Goal: Communication & Community: Participate in discussion

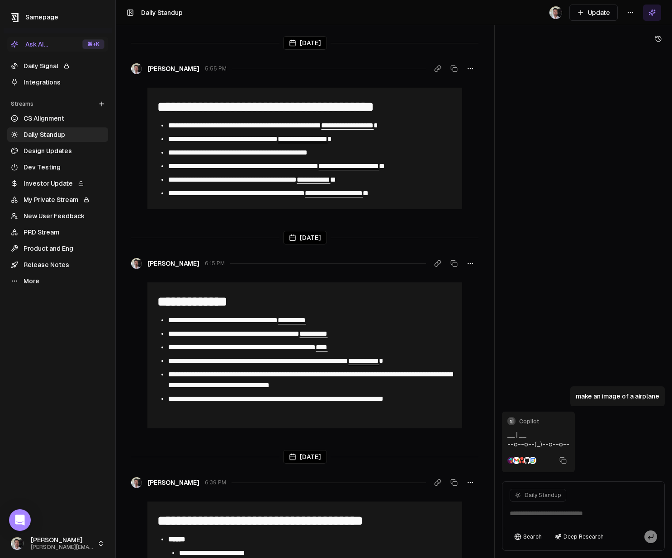
click at [609, 7] on button "Update" at bounding box center [593, 13] width 48 height 16
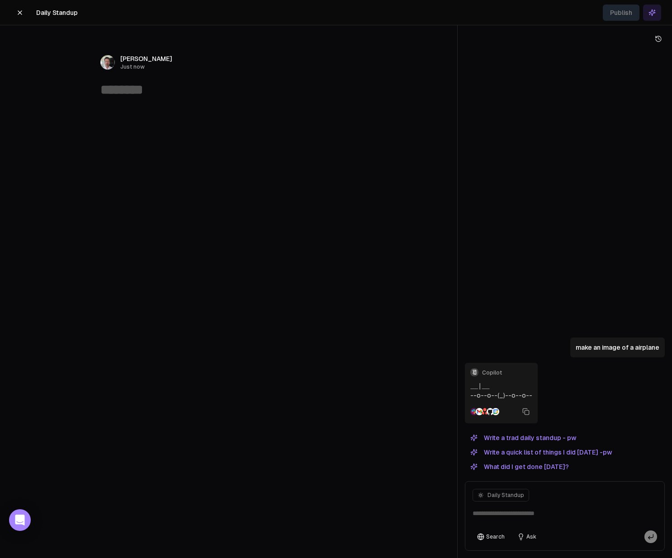
click at [156, 92] on textarea at bounding box center [228, 89] width 257 height 17
type textarea "*****"
click at [161, 141] on div "﻿" at bounding box center [228, 178] width 347 height 152
click at [153, 123] on div "﻿" at bounding box center [228, 178] width 347 height 152
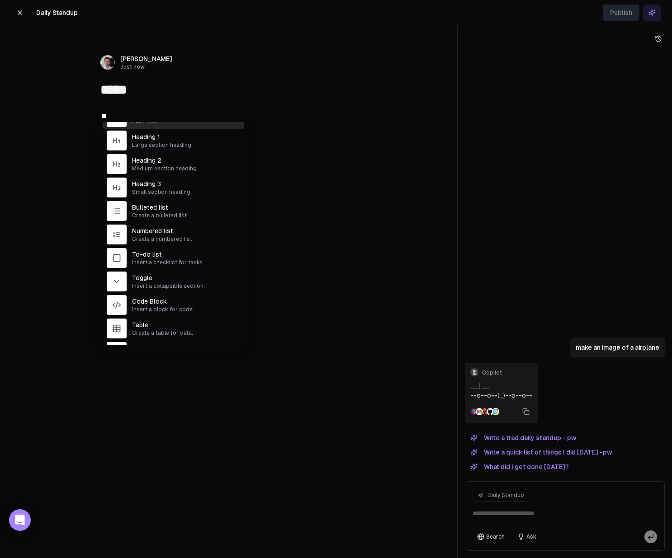
scroll to position [49, 0]
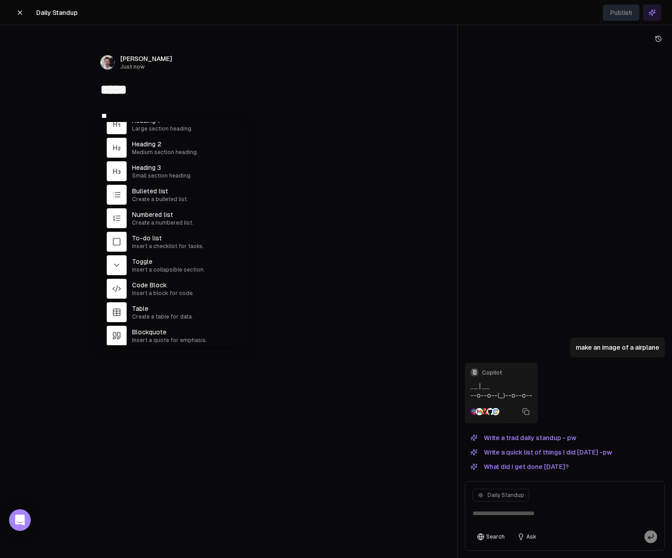
drag, startPoint x: 71, startPoint y: 66, endPoint x: 31, endPoint y: 32, distance: 52.9
click at [71, 66] on div "[PERSON_NAME] Just now" at bounding box center [228, 62] width 347 height 16
click at [18, 9] on icon at bounding box center [19, 12] width 7 height 7
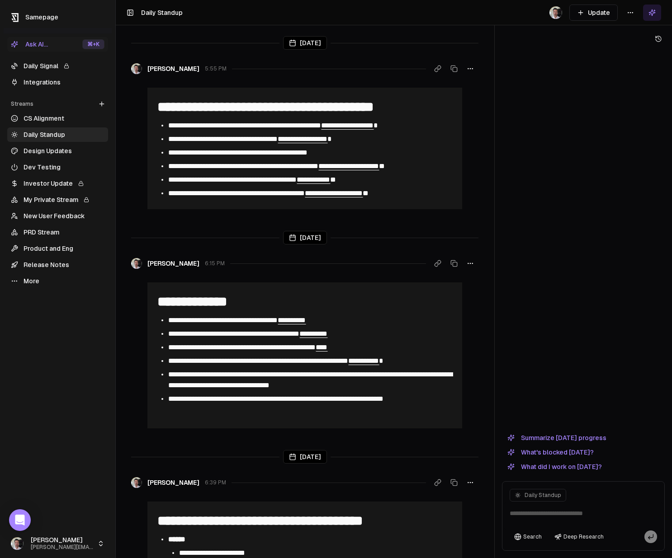
click at [580, 14] on icon at bounding box center [580, 12] width 0 height 4
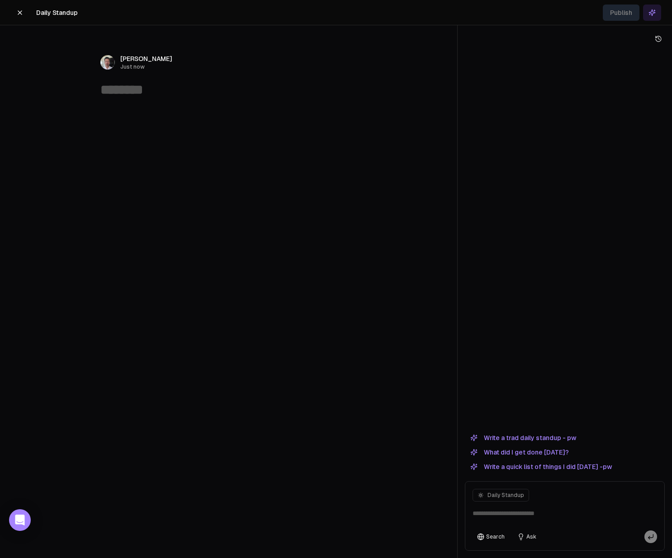
click at [124, 114] on div "﻿" at bounding box center [228, 116] width 257 height 14
click at [215, 118] on div "﻿" at bounding box center [228, 116] width 257 height 14
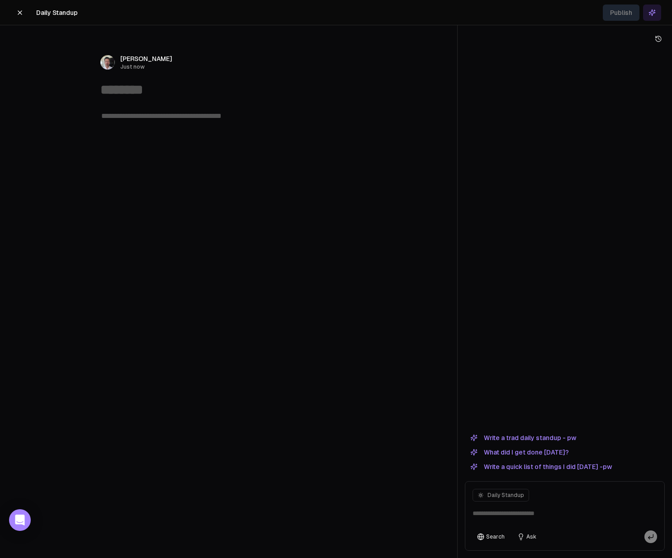
click at [215, 118] on div "﻿" at bounding box center [228, 116] width 257 height 14
click at [533, 437] on button "Write a trad daily standup - pw" at bounding box center [523, 438] width 117 height 11
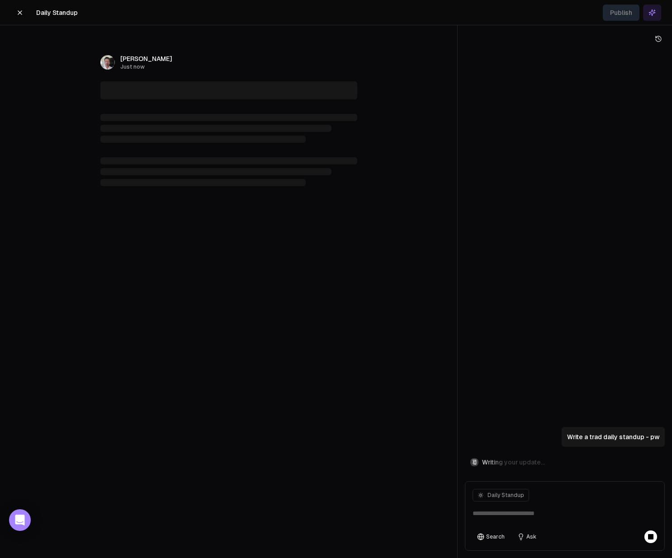
type textarea "**********"
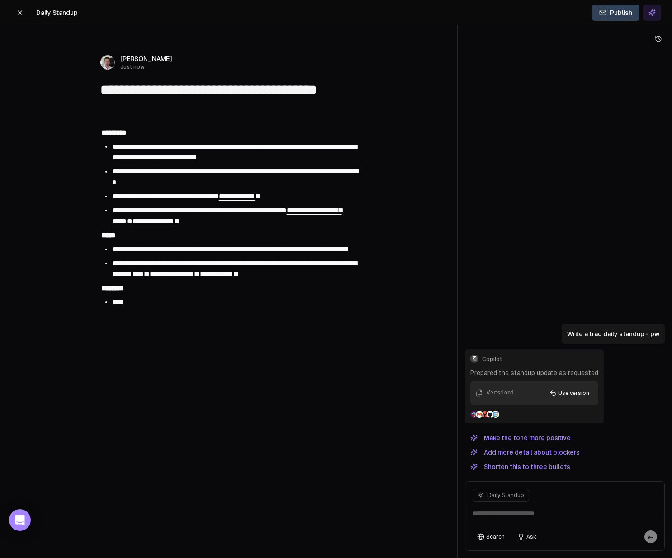
click at [169, 308] on li "****" at bounding box center [234, 302] width 244 height 11
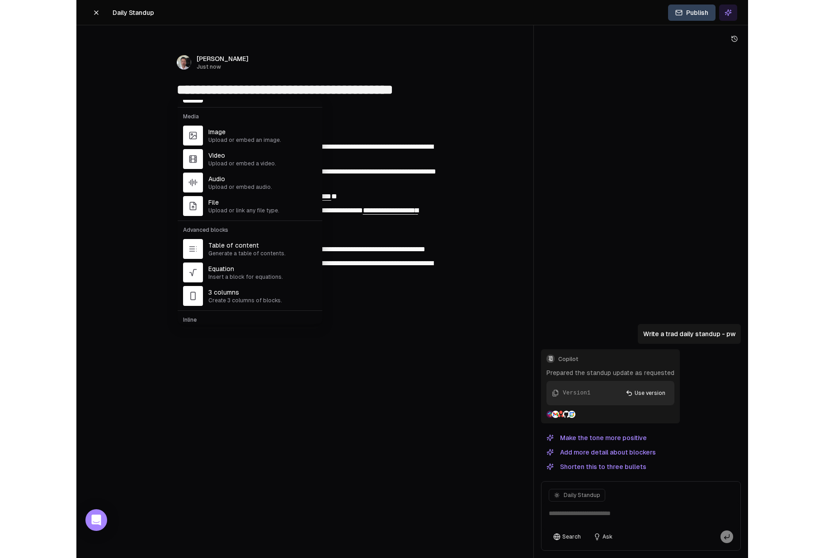
scroll to position [243, 0]
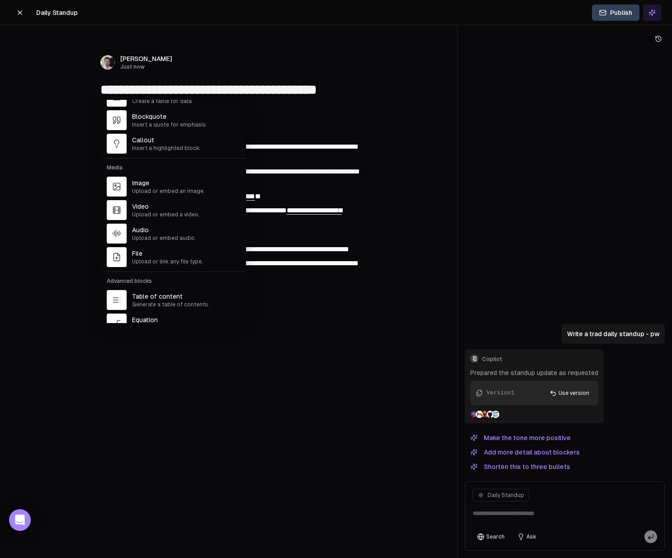
click at [176, 58] on div "[PERSON_NAME] Just now" at bounding box center [228, 62] width 347 height 16
click at [12, 13] on button at bounding box center [20, 13] width 18 height 16
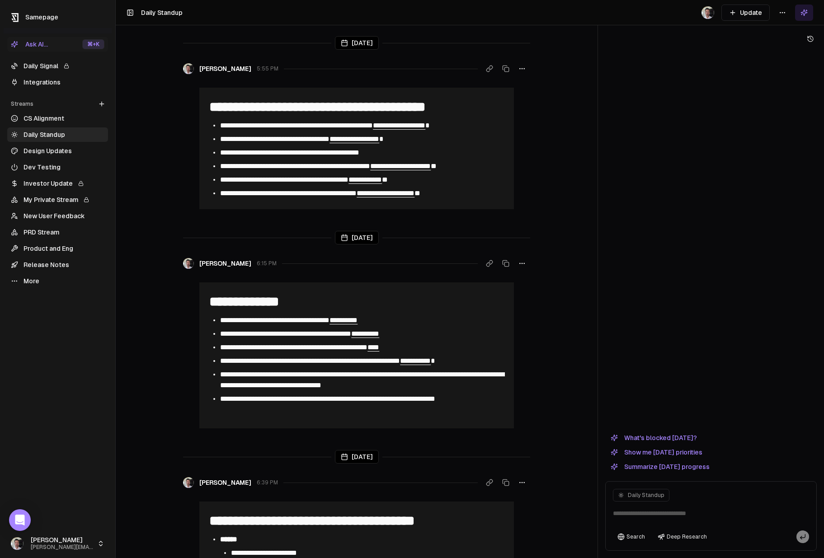
click at [53, 542] on html "**********" at bounding box center [412, 279] width 824 height 558
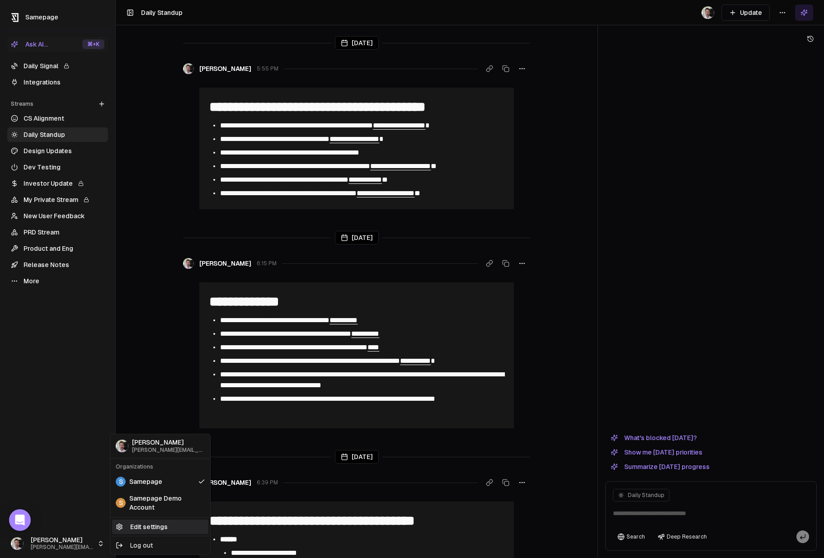
drag, startPoint x: 151, startPoint y: 523, endPoint x: 197, endPoint y: 497, distance: 52.0
click at [151, 523] on link "Edit settings" at bounding box center [160, 527] width 96 height 14
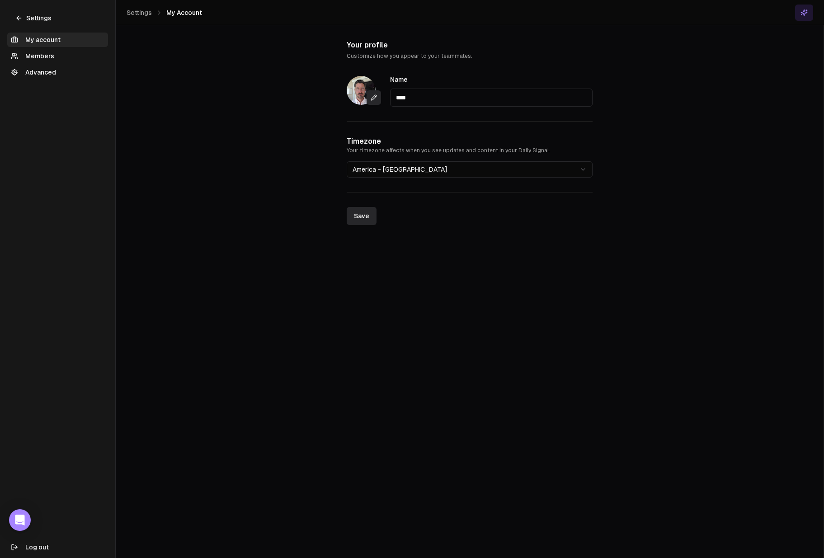
click at [38, 57] on link "Members" at bounding box center [57, 56] width 101 height 14
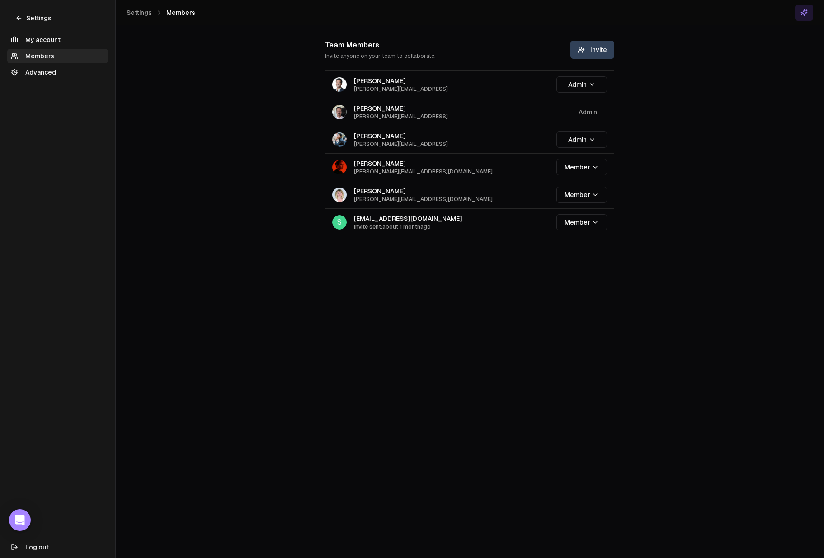
click at [18, 16] on icon at bounding box center [18, 17] width 7 height 7
